Goal: Task Accomplishment & Management: Manage account settings

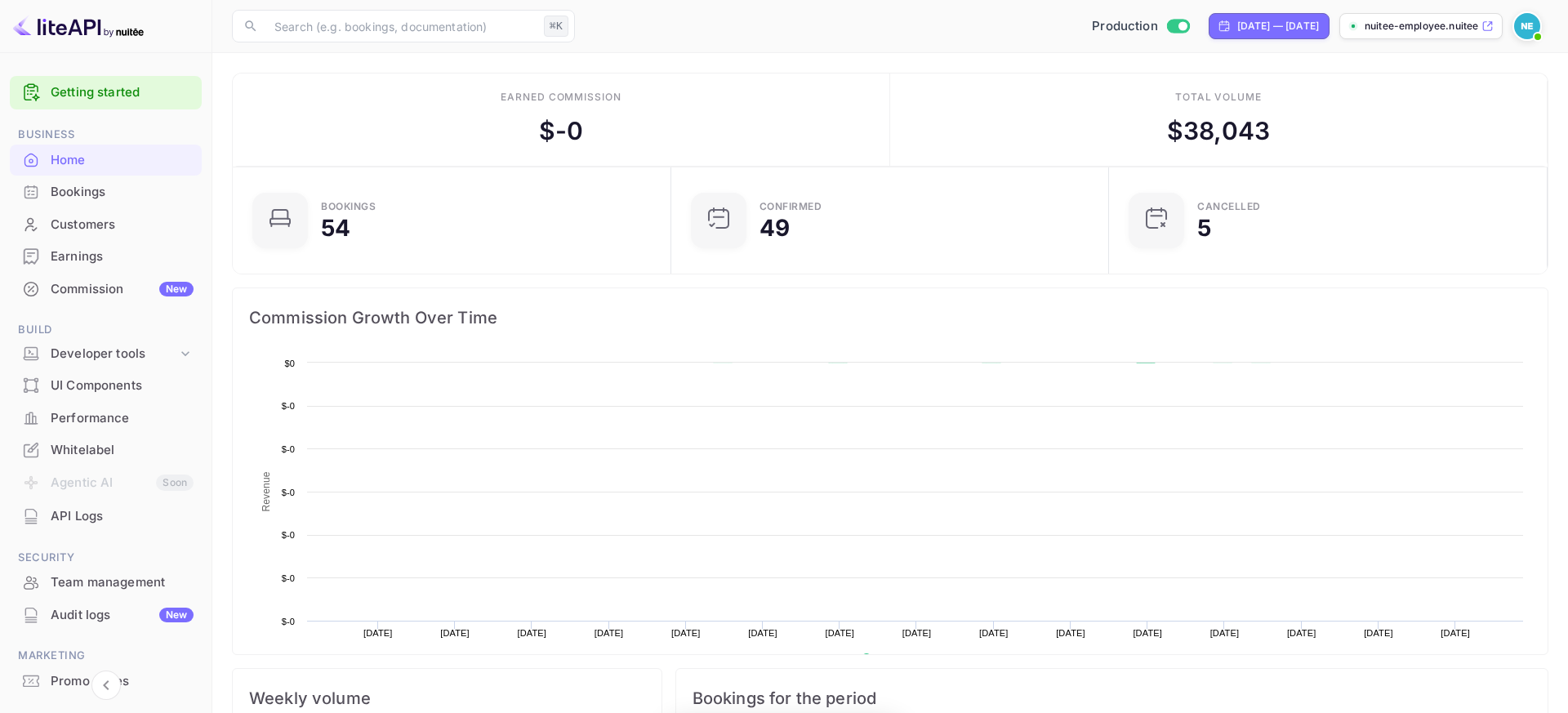
scroll to position [266, 428]
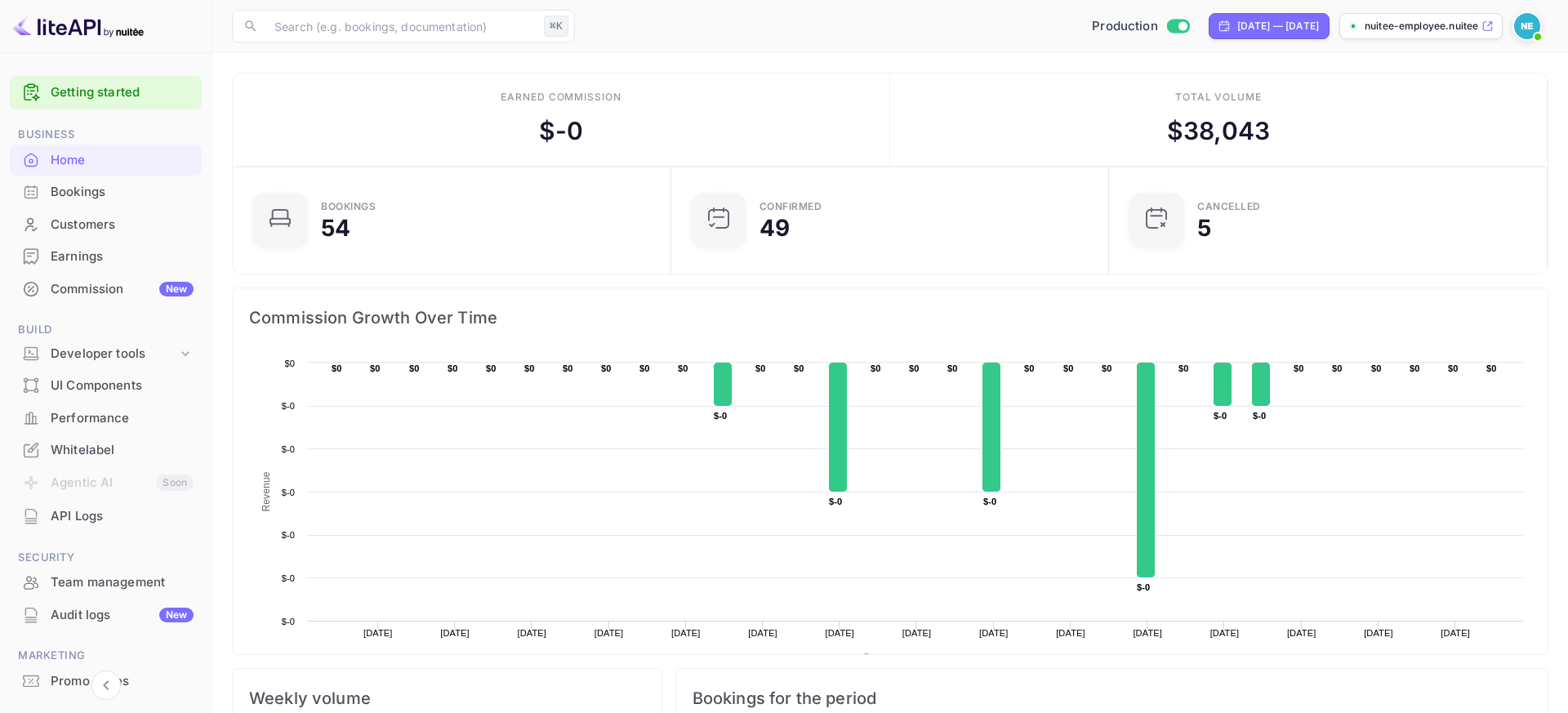
click at [1526, 28] on img at bounding box center [1527, 26] width 26 height 26
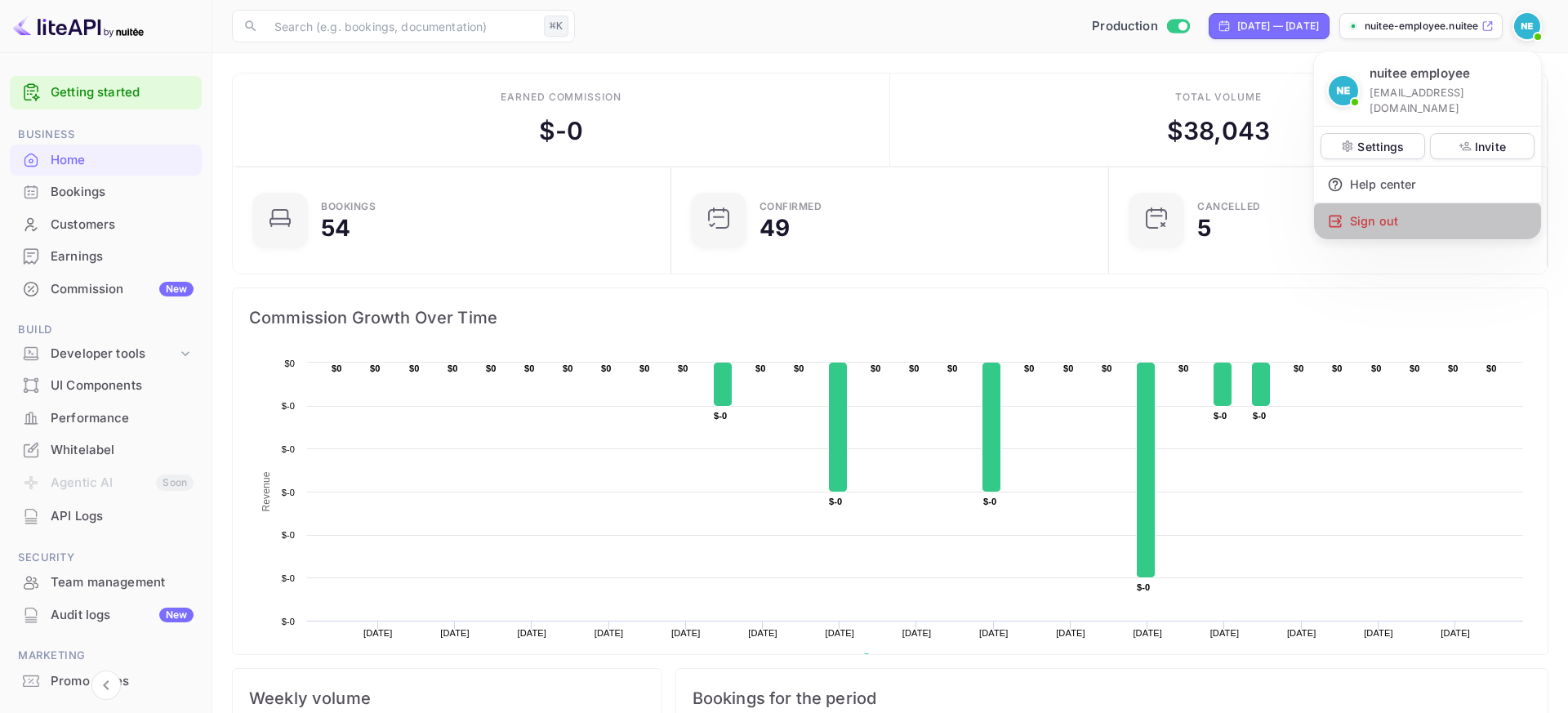
click at [1405, 203] on div "Sign out" at bounding box center [1427, 222] width 227 height 36
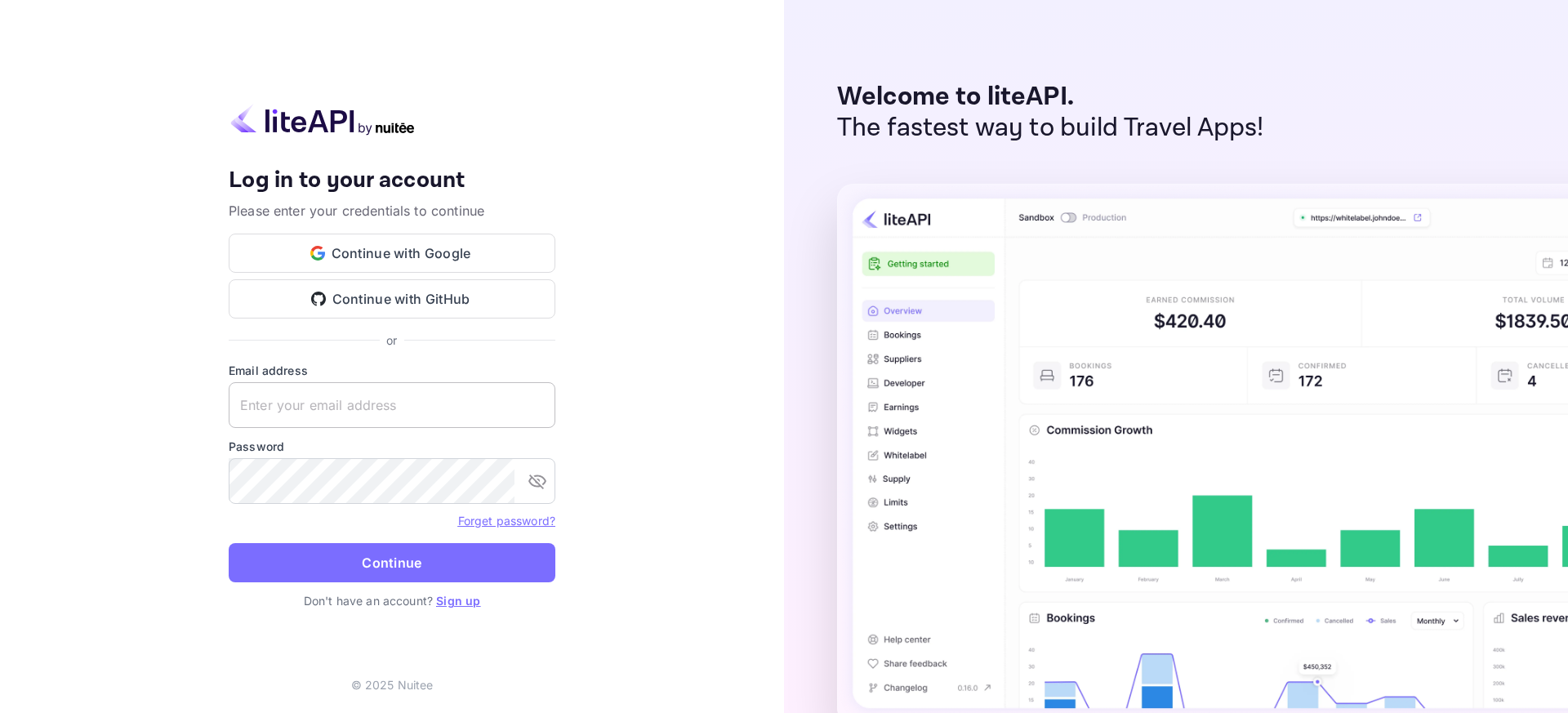
click at [455, 391] on input "text" at bounding box center [392, 404] width 327 height 46
click at [432, 412] on input "yassir.ettabti@" at bounding box center [392, 404] width 327 height 46
type input "[EMAIL_ADDRESS][DOMAIN_NAME]"
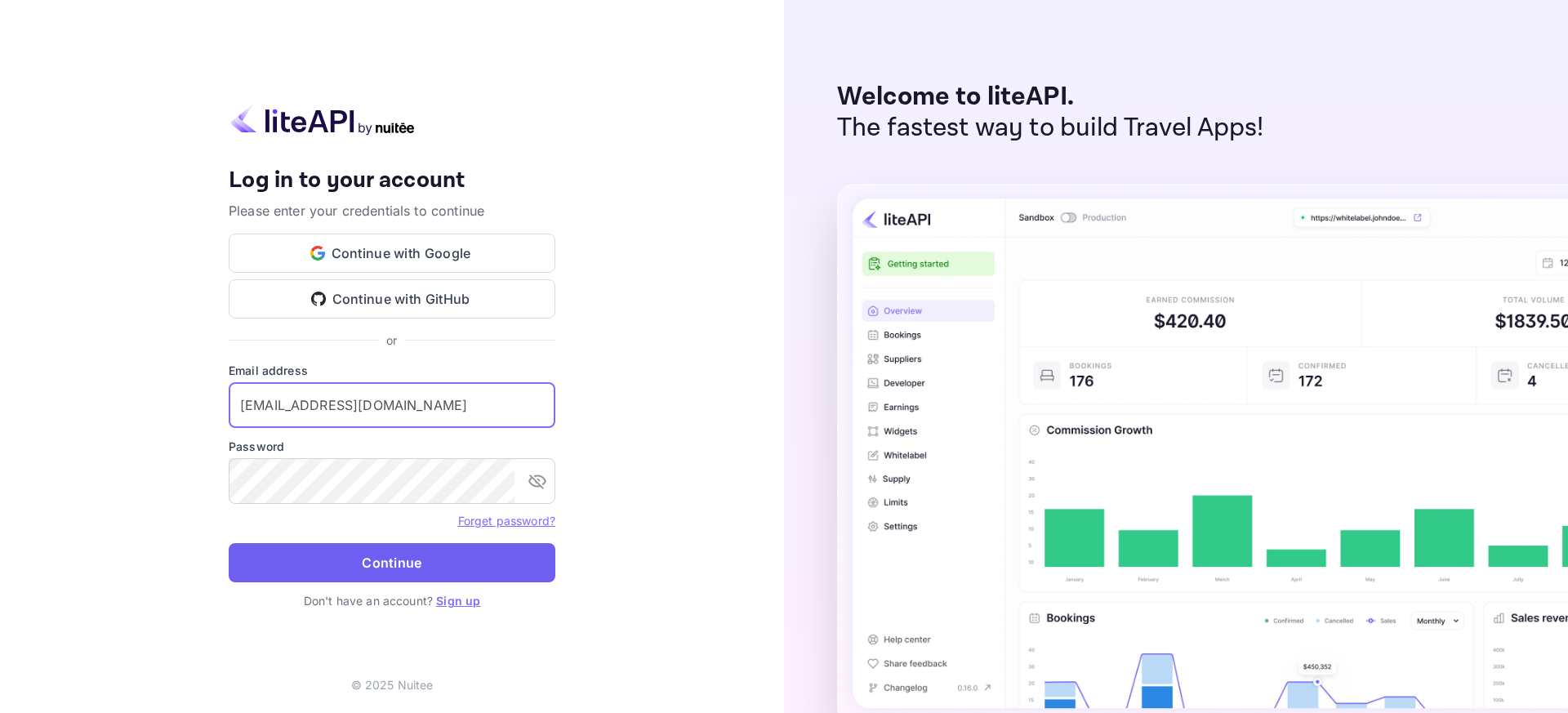
click at [447, 564] on button "Continue" at bounding box center [392, 562] width 327 height 39
